Goal: Information Seeking & Learning: Learn about a topic

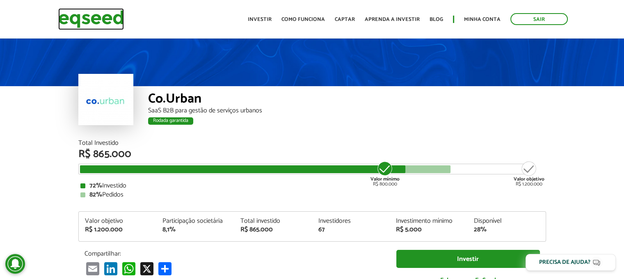
click at [106, 20] on img at bounding box center [91, 19] width 66 height 22
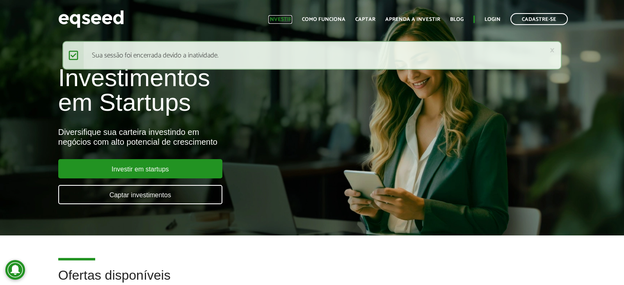
click at [282, 20] on link "Investir" at bounding box center [280, 19] width 24 height 5
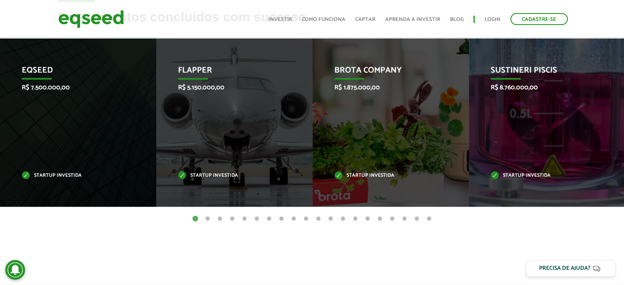
scroll to position [410, 0]
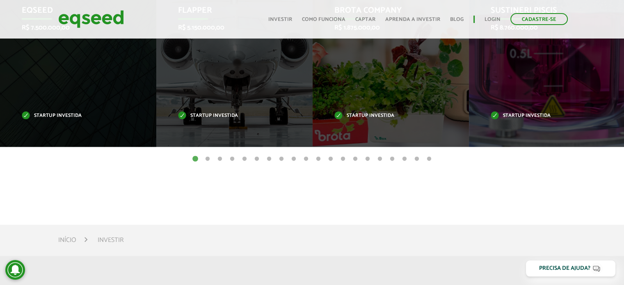
click at [207, 159] on button "2" at bounding box center [207, 159] width 8 height 8
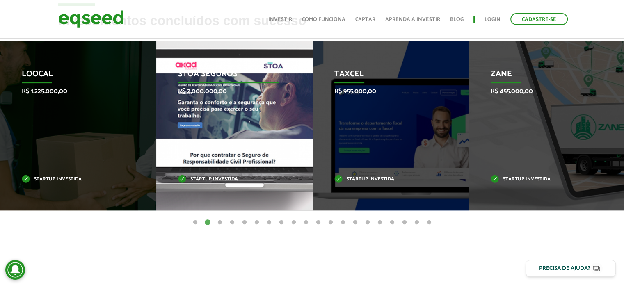
scroll to position [328, 0]
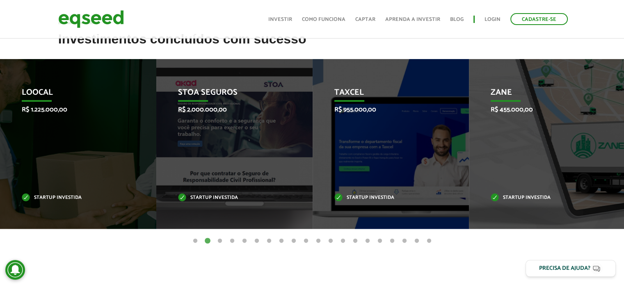
click at [221, 241] on button "3" at bounding box center [220, 241] width 8 height 8
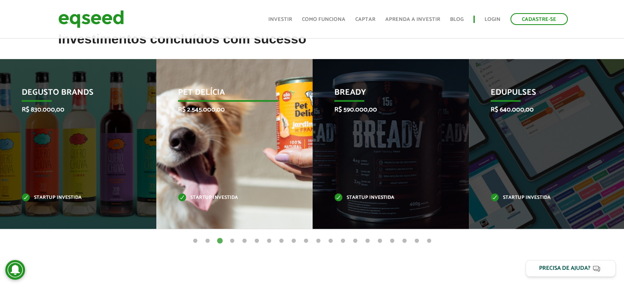
click at [250, 142] on div "Pet Delícia R$ 2.545.000,00 Startup investida" at bounding box center [228, 144] width 144 height 170
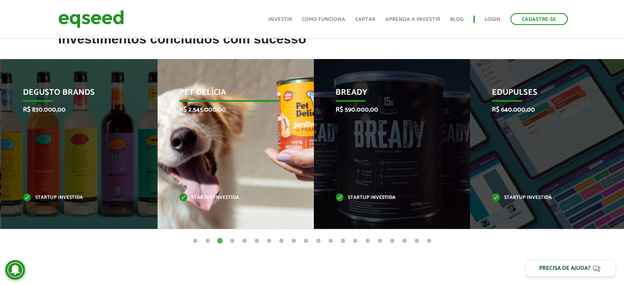
click at [240, 127] on div "Pet Delícia R$ 2.545.000,00 Startup investida" at bounding box center [230, 144] width 144 height 170
click at [240, 125] on div "Pet Delícia R$ 2.545.000,00 Startup investida" at bounding box center [230, 144] width 144 height 170
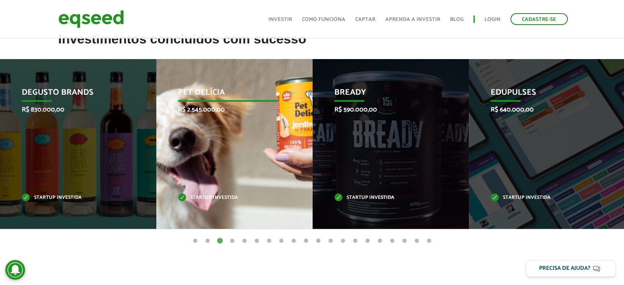
click at [243, 132] on div "Pet Delícia R$ 2.545.000,00 Startup investida" at bounding box center [228, 144] width 144 height 170
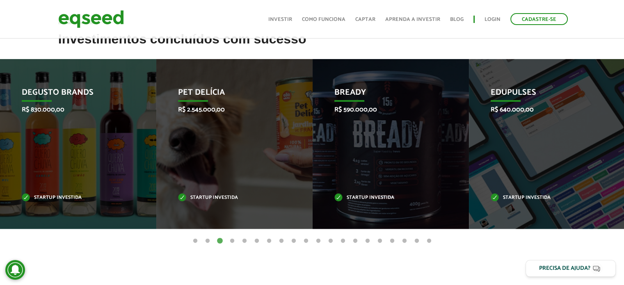
click at [234, 242] on button "4" at bounding box center [232, 241] width 8 height 8
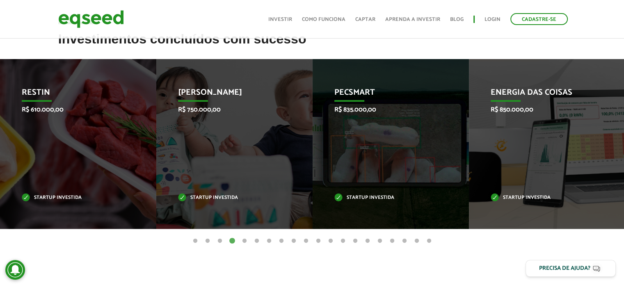
click at [244, 242] on button "5" at bounding box center [244, 241] width 8 height 8
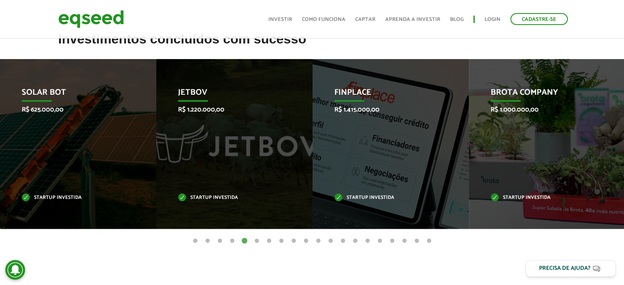
click at [258, 241] on button "6" at bounding box center [257, 241] width 8 height 8
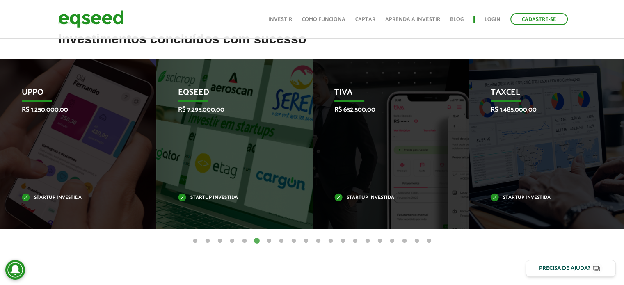
click at [271, 241] on button "7" at bounding box center [269, 241] width 8 height 8
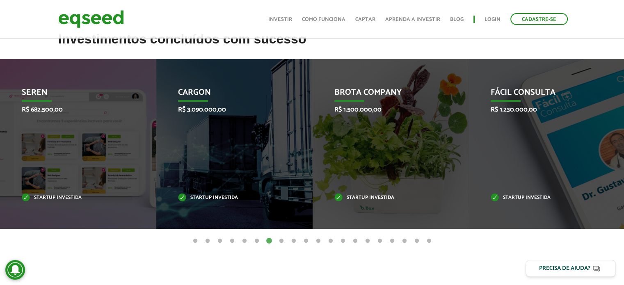
click at [282, 241] on button "8" at bounding box center [281, 241] width 8 height 8
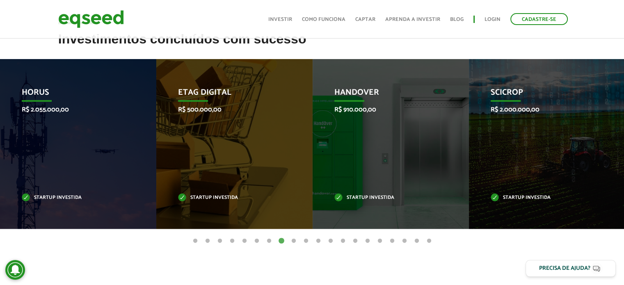
click at [295, 242] on button "9" at bounding box center [294, 241] width 8 height 8
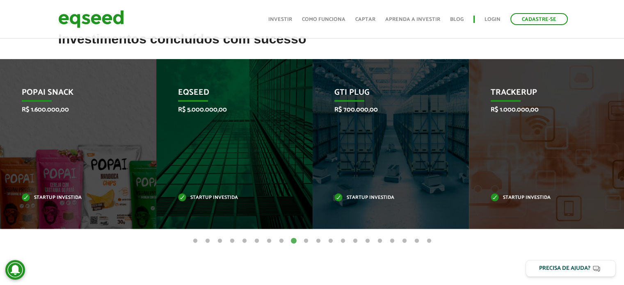
click at [308, 242] on button "10" at bounding box center [306, 241] width 8 height 8
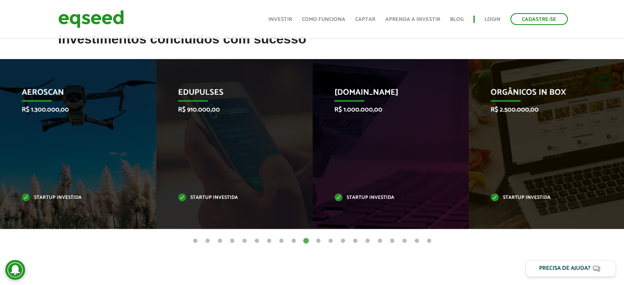
click at [320, 240] on button "11" at bounding box center [318, 241] width 8 height 8
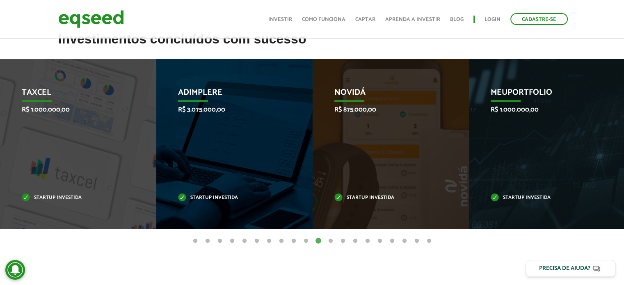
click at [332, 238] on button "12" at bounding box center [331, 241] width 8 height 8
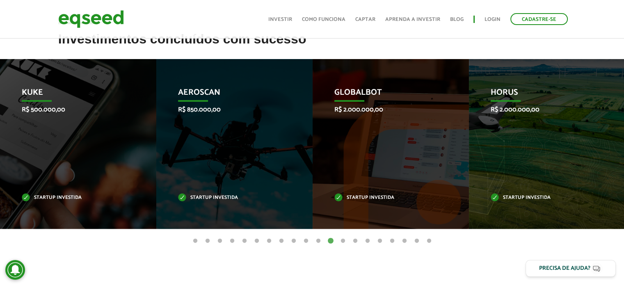
click at [344, 239] on button "13" at bounding box center [343, 241] width 8 height 8
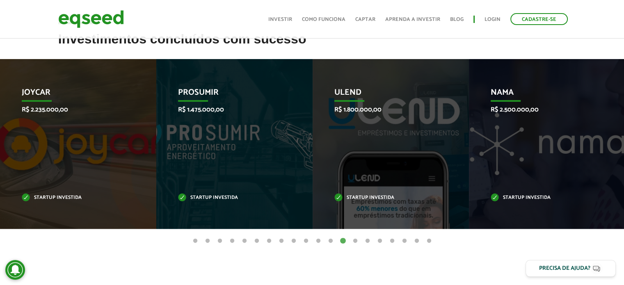
click at [344, 239] on button "13" at bounding box center [343, 241] width 8 height 8
click at [357, 240] on button "14" at bounding box center [355, 241] width 8 height 8
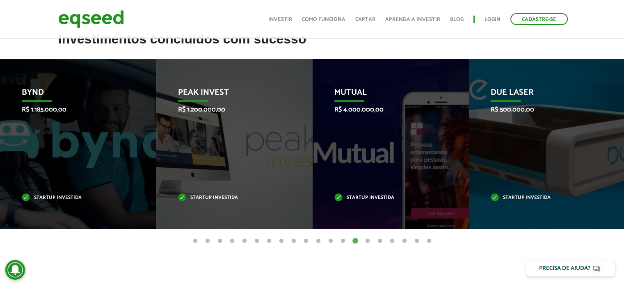
click at [368, 241] on button "15" at bounding box center [367, 241] width 8 height 8
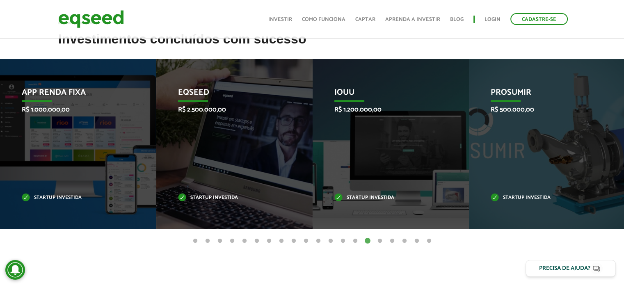
click at [392, 241] on button "17" at bounding box center [392, 241] width 8 height 8
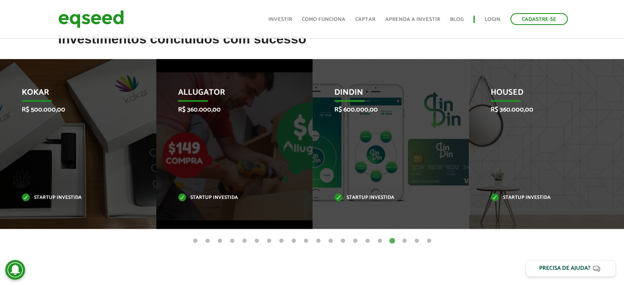
click at [404, 242] on button "18" at bounding box center [404, 241] width 8 height 8
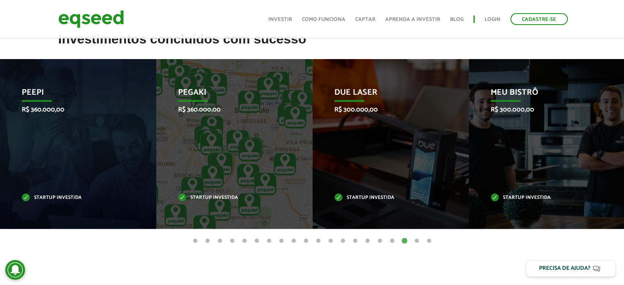
click at [417, 243] on button "19" at bounding box center [417, 241] width 8 height 8
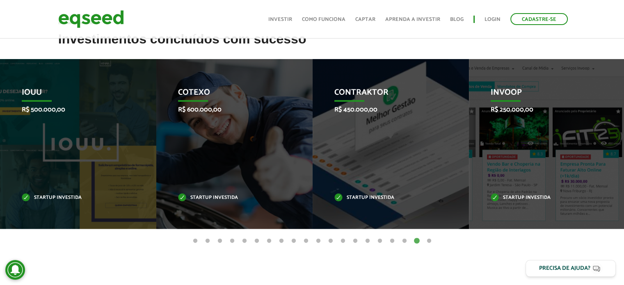
click at [432, 239] on button "20" at bounding box center [429, 241] width 8 height 8
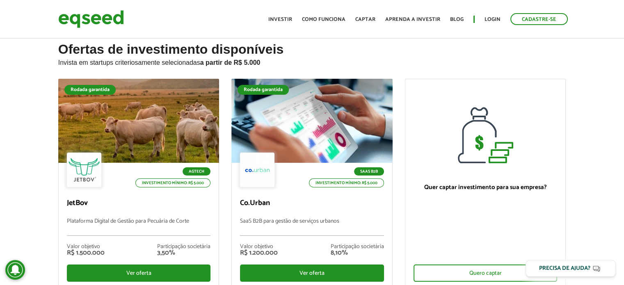
scroll to position [0, 0]
